Goal: Information Seeking & Learning: Learn about a topic

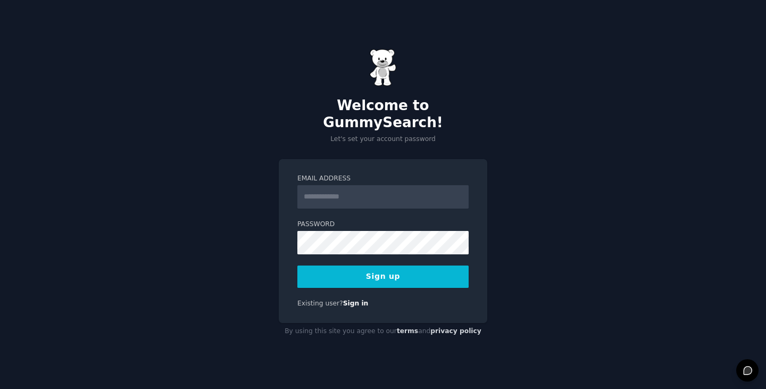
click at [380, 194] on input "Email Address" at bounding box center [382, 196] width 171 height 23
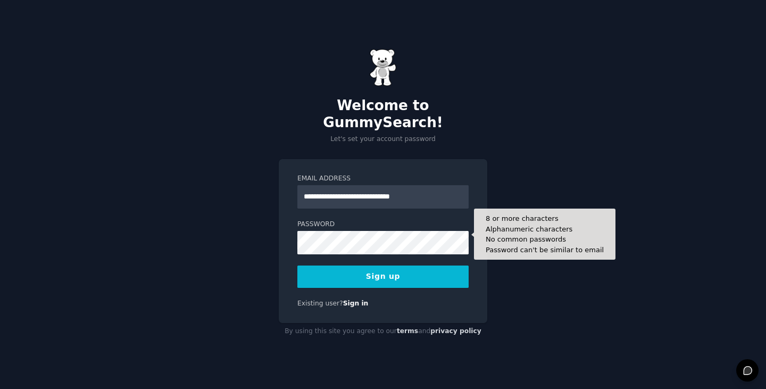
type input "**********"
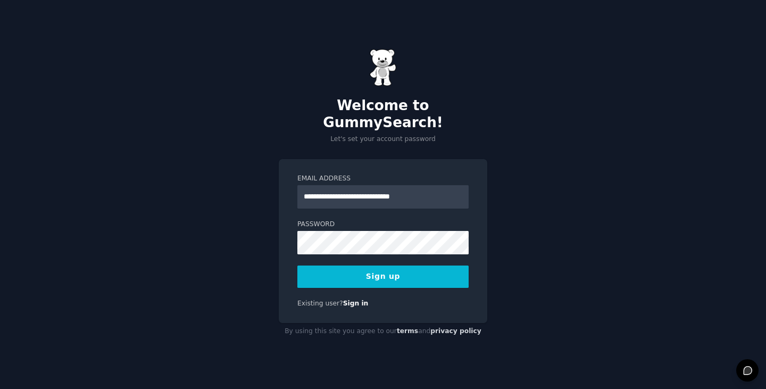
click at [393, 270] on button "Sign up" at bounding box center [382, 276] width 171 height 22
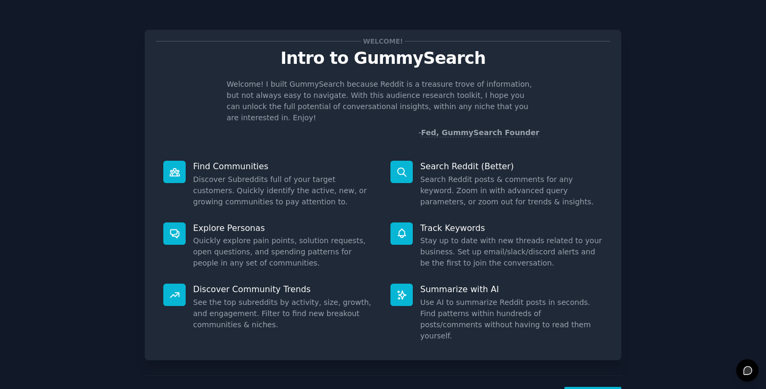
scroll to position [27, 0]
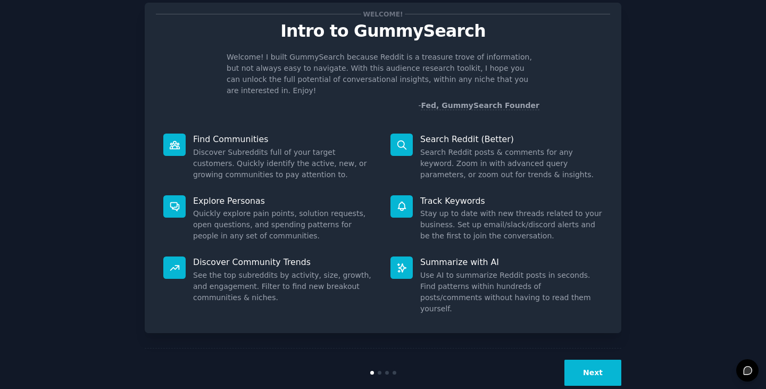
click at [586, 360] on button "Next" at bounding box center [592, 373] width 57 height 26
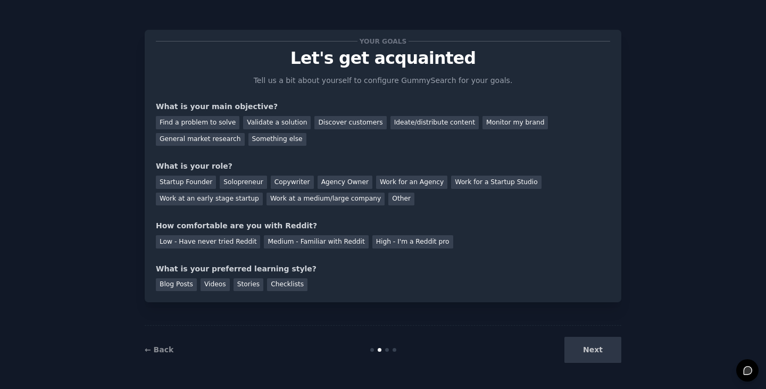
click at [600, 352] on div "Next" at bounding box center [541, 350] width 159 height 26
click at [245, 133] on div "General market research" at bounding box center [200, 139] width 89 height 13
click at [214, 124] on div "Find a problem to solve" at bounding box center [198, 122] width 84 height 13
click at [179, 184] on div "Startup Founder" at bounding box center [186, 182] width 60 height 13
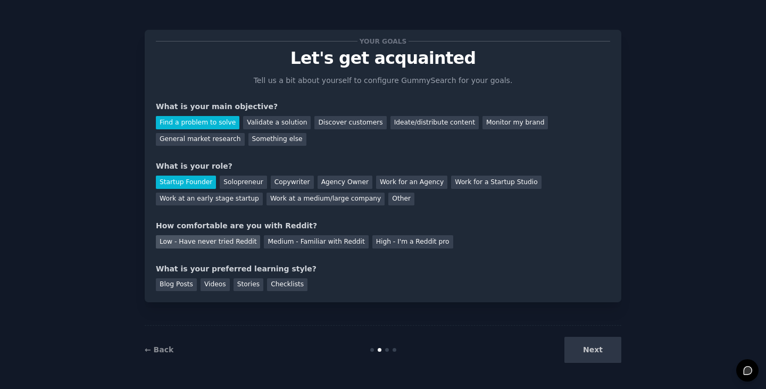
click at [220, 241] on div "Low - Have never tried Reddit" at bounding box center [208, 241] width 104 height 13
click at [178, 284] on div "Blog Posts" at bounding box center [176, 284] width 41 height 13
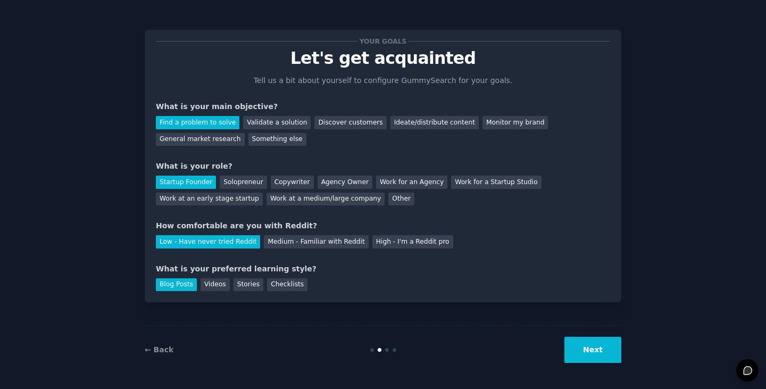
click at [596, 355] on button "Next" at bounding box center [592, 350] width 57 height 26
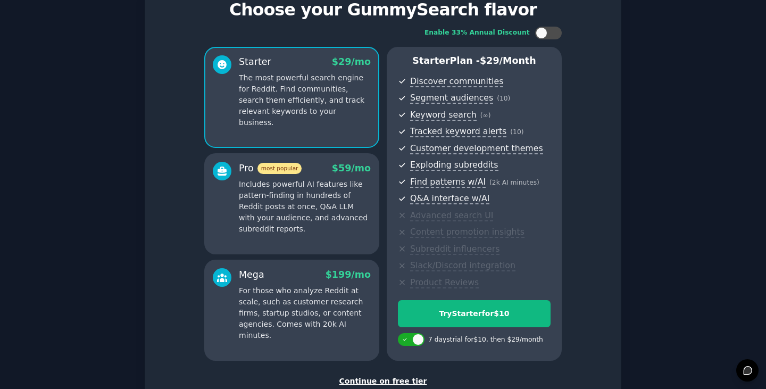
scroll to position [68, 0]
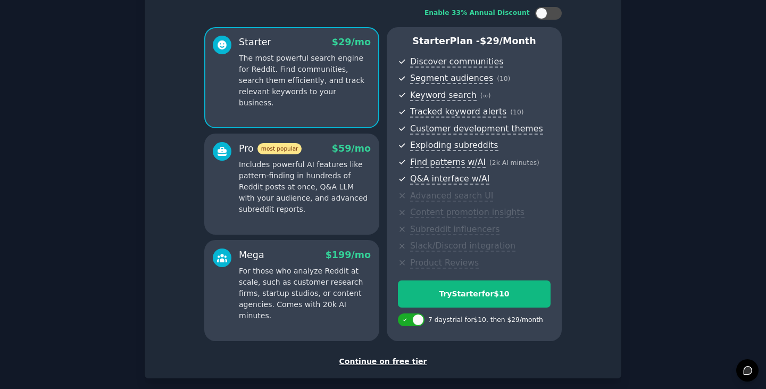
click at [399, 363] on div "Continue on free tier" at bounding box center [383, 361] width 454 height 11
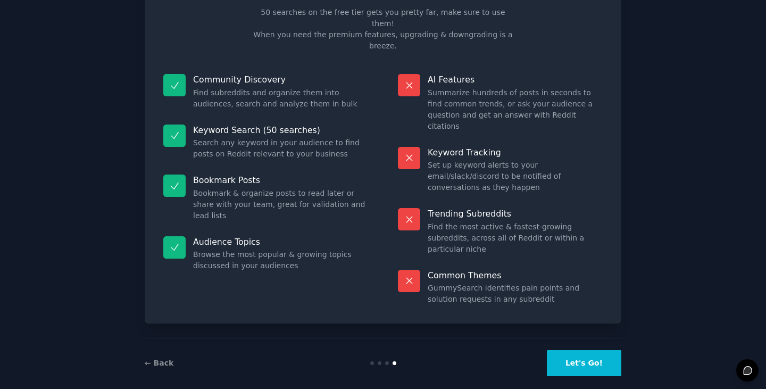
scroll to position [26, 0]
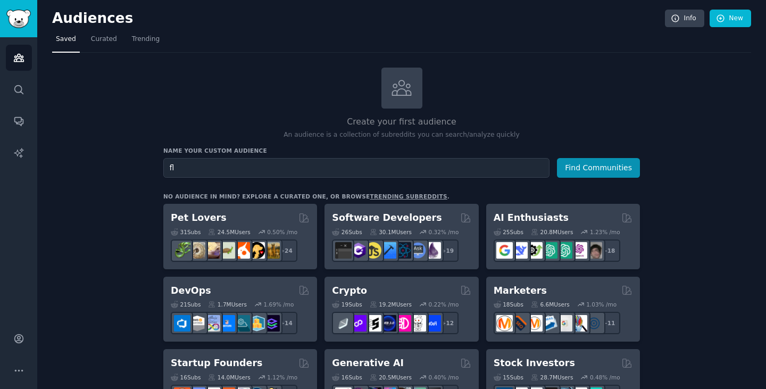
type input "f"
type input "EV charging"
click at [602, 172] on button "Find Communities" at bounding box center [598, 168] width 83 height 20
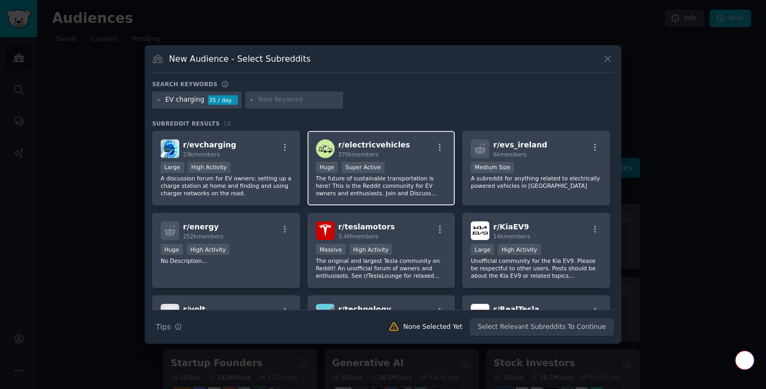
click at [376, 143] on span "r/ electricvehicles" at bounding box center [374, 144] width 72 height 9
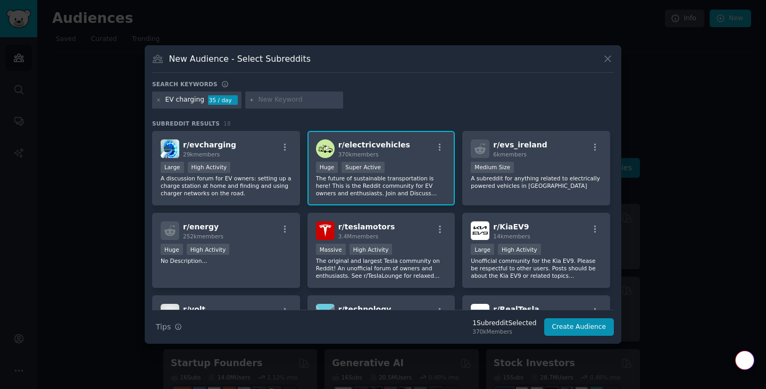
click at [386, 180] on p "The future of sustainable transportation is here! This is the Reddit community …" at bounding box center [381, 185] width 131 height 22
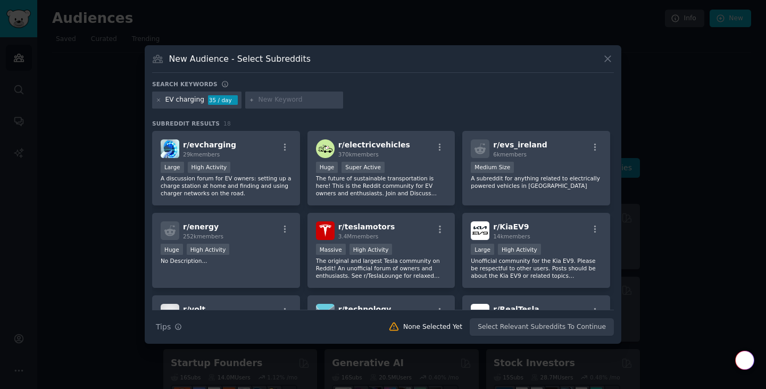
click at [579, 326] on div "Search Tips Tips None Selected Yet Select Relevant Subreddits To Continue" at bounding box center [383, 323] width 462 height 27
click at [419, 181] on p "The future of sustainable transportation is here! This is the Reddit community …" at bounding box center [381, 185] width 131 height 22
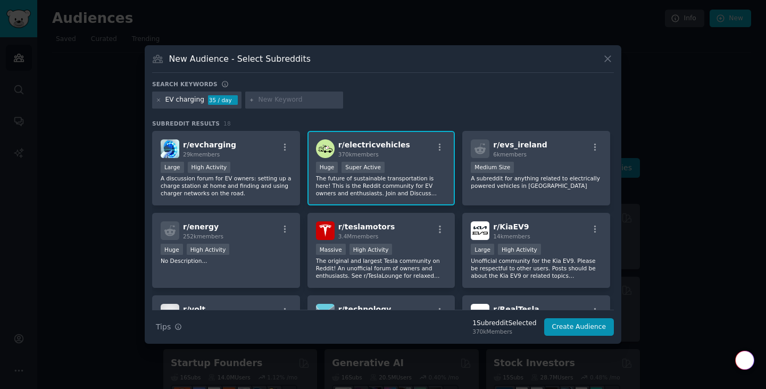
click at [280, 98] on input "text" at bounding box center [299, 100] width 81 height 10
type input "fleet"
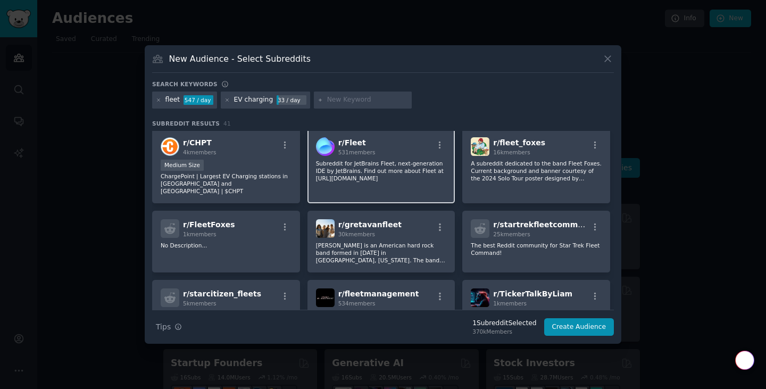
scroll to position [488, 0]
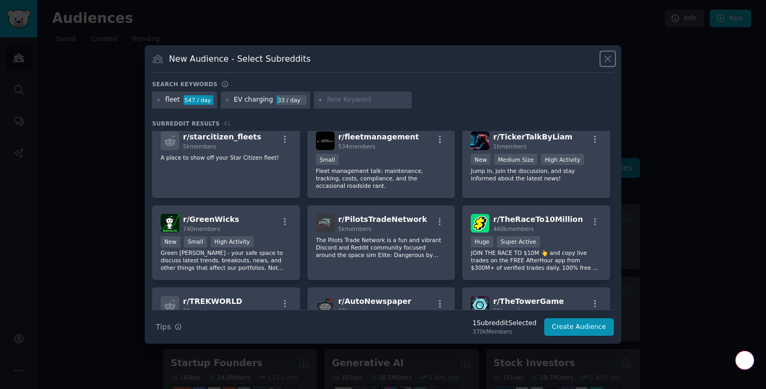
click at [608, 60] on icon at bounding box center [608, 59] width 6 height 6
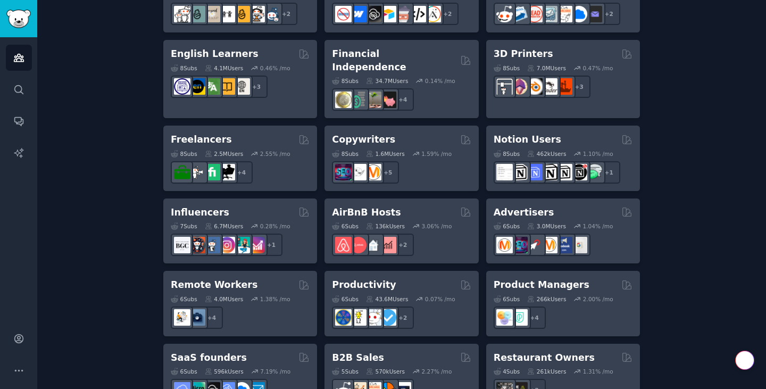
scroll to position [838, 0]
